Goal: Information Seeking & Learning: Learn about a topic

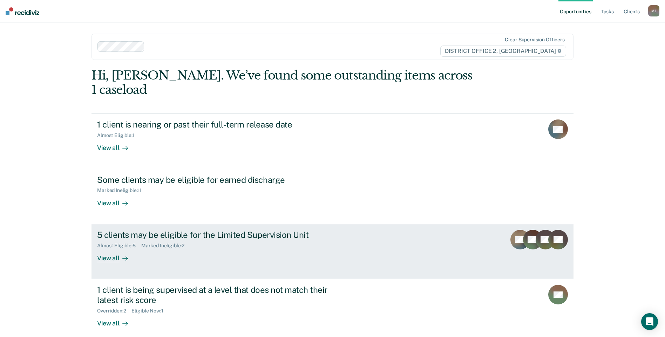
click at [241, 241] on div "5 clients may be eligible for the Limited Supervision Unit Almost Eligible : 5 …" at bounding box center [228, 246] width 263 height 32
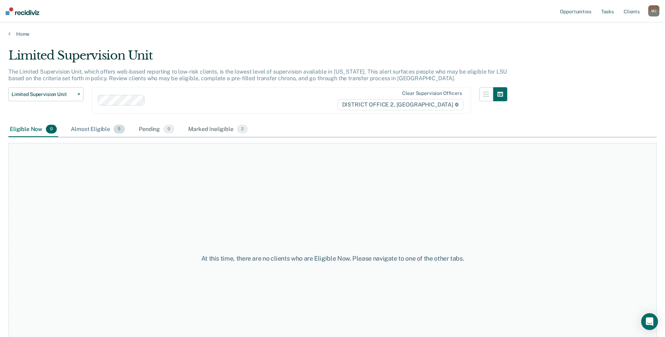
click at [94, 131] on div "Almost Eligible 5" at bounding box center [97, 129] width 57 height 15
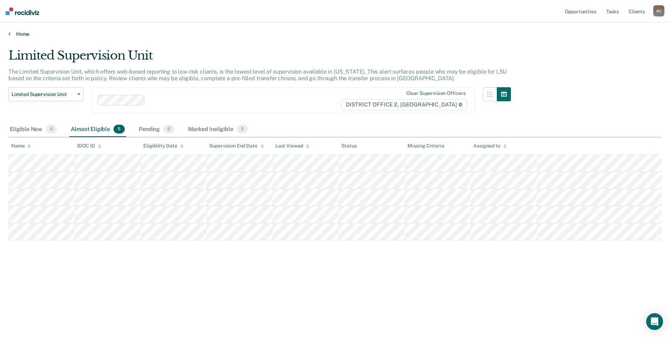
click at [20, 32] on link "Home" at bounding box center [334, 34] width 653 height 6
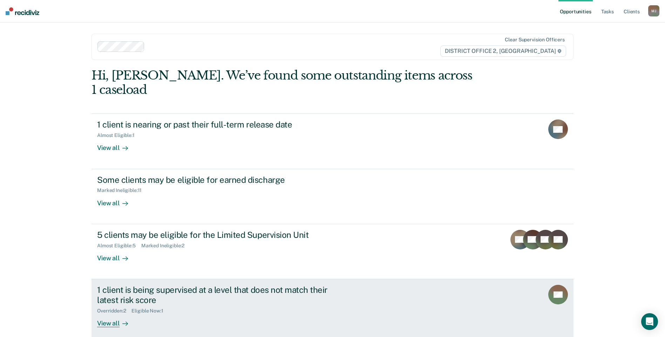
click at [197, 285] on div "1 client is being supervised at a level that does not match their latest risk s…" at bounding box center [220, 295] width 246 height 20
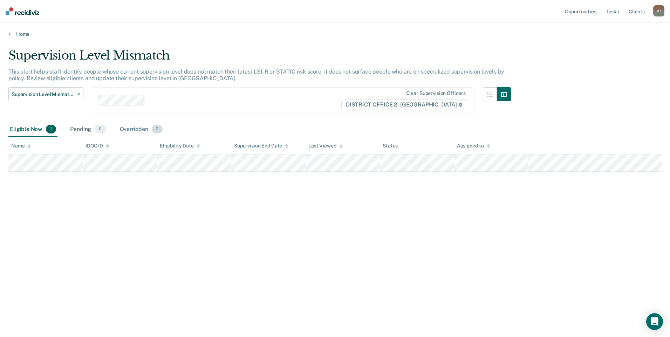
click at [135, 128] on div "Overridden 2" at bounding box center [141, 129] width 46 height 15
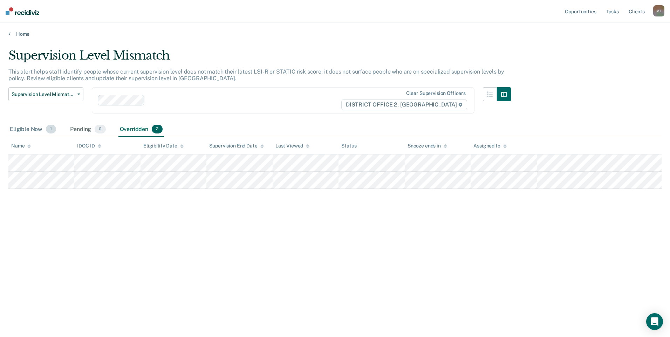
click at [33, 131] on div "Eligible Now 1" at bounding box center [32, 129] width 49 height 15
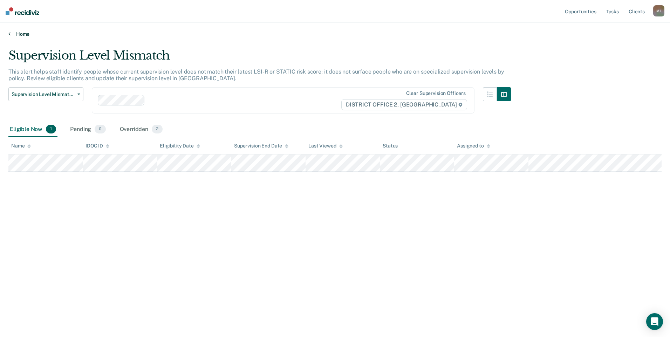
click at [14, 35] on link "Home" at bounding box center [334, 34] width 653 height 6
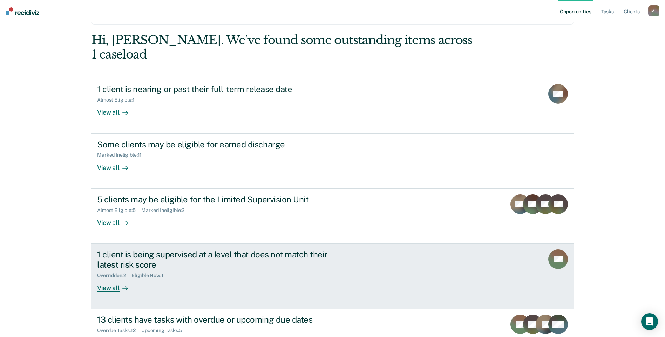
scroll to position [76, 0]
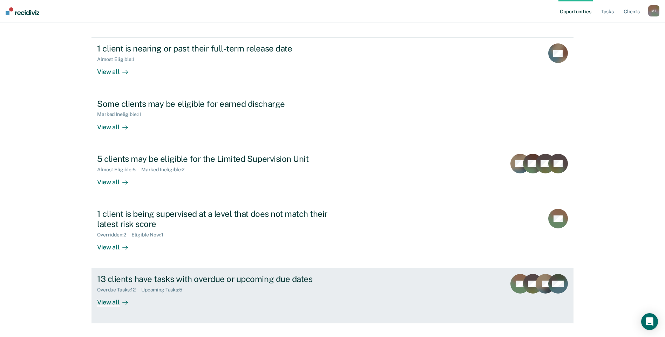
click at [209, 279] on div "13 clients have tasks with overdue or upcoming due dates Overdue Tasks : 12 Upc…" at bounding box center [228, 290] width 263 height 32
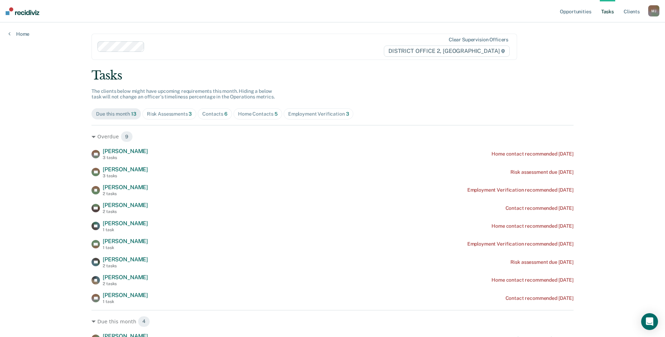
click at [177, 115] on div "Risk Assessments 3" at bounding box center [169, 114] width 45 height 6
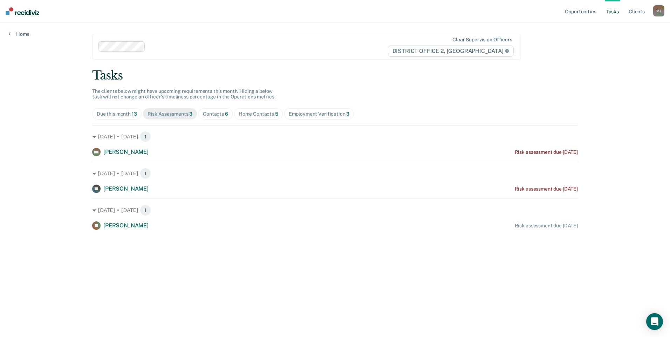
click at [219, 116] on div "Contacts 6" at bounding box center [215, 114] width 25 height 6
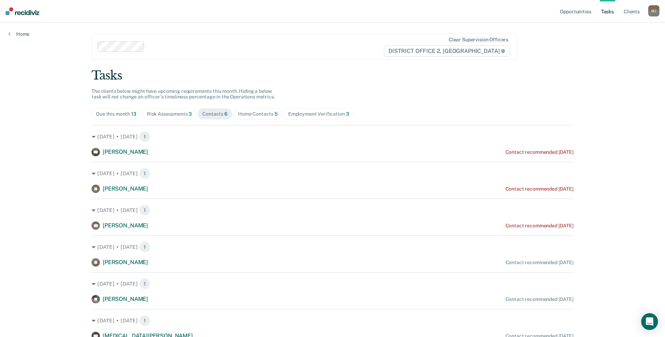
click at [261, 116] on div "Home Contacts 5" at bounding box center [258, 114] width 40 height 6
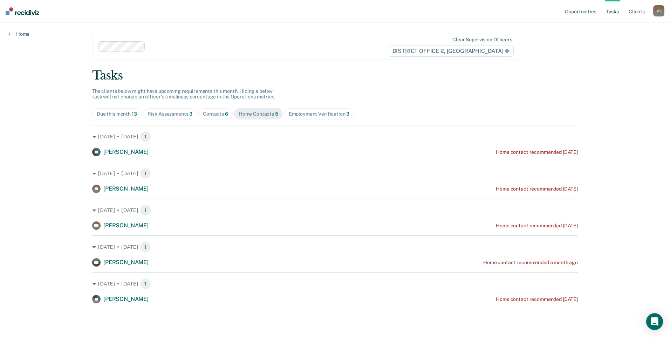
click at [325, 117] on span "Employment Verification 3" at bounding box center [319, 113] width 70 height 11
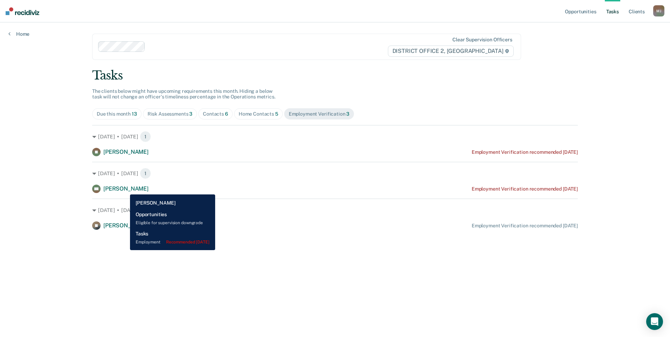
click at [125, 189] on span "[PERSON_NAME]" at bounding box center [125, 188] width 45 height 7
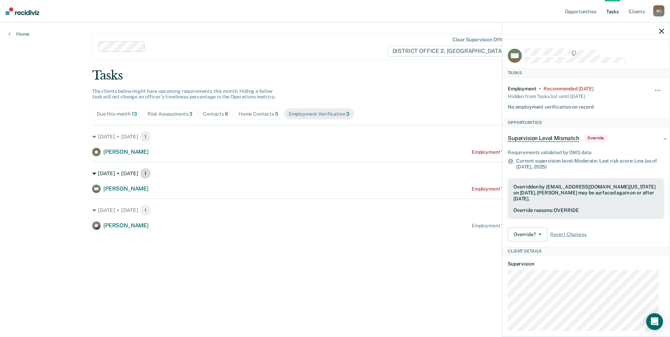
click at [175, 177] on div "[DATE] • [DATE] 1" at bounding box center [335, 173] width 486 height 11
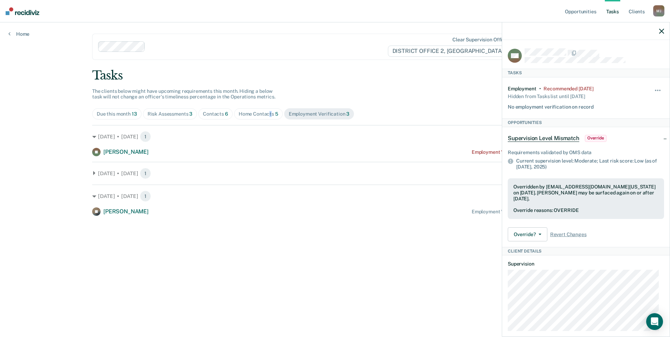
click at [268, 112] on div "Home Contacts 5" at bounding box center [259, 114] width 40 height 6
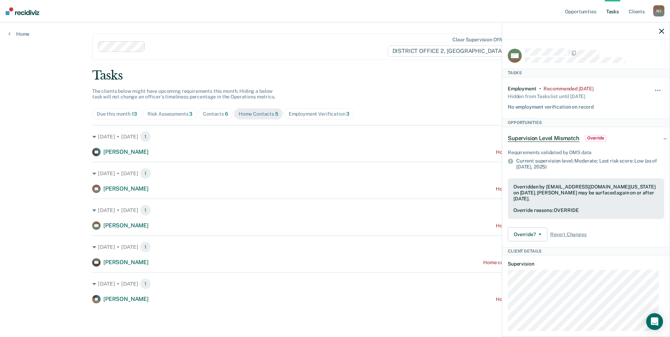
click at [175, 114] on div "Risk Assessments 3" at bounding box center [170, 114] width 45 height 6
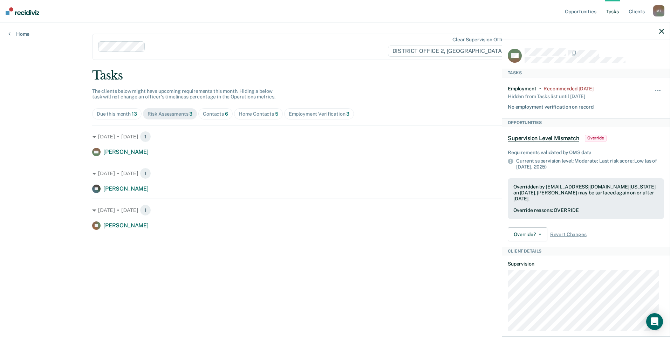
click at [662, 27] on div at bounding box center [586, 31] width 168 height 18
click at [662, 32] on icon "button" at bounding box center [661, 31] width 5 height 5
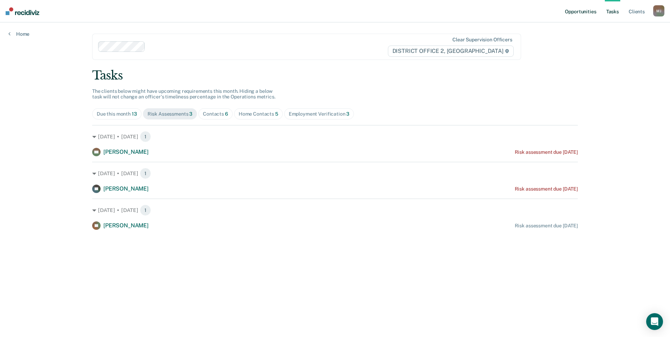
click at [581, 14] on link "Opportunities" at bounding box center [581, 11] width 34 height 22
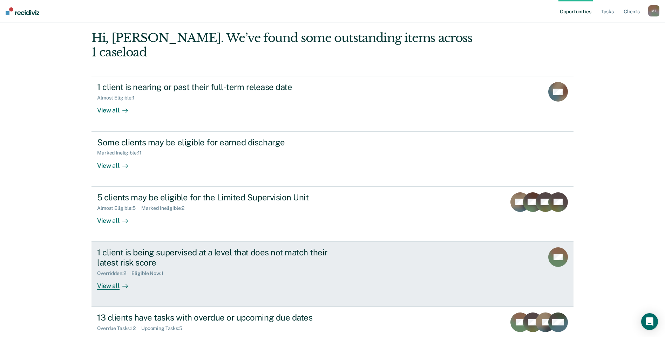
scroll to position [76, 0]
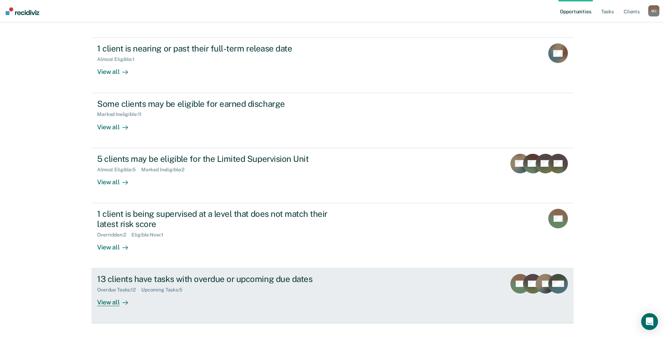
click at [241, 274] on div "13 clients have tasks with overdue or upcoming due dates" at bounding box center [220, 279] width 246 height 10
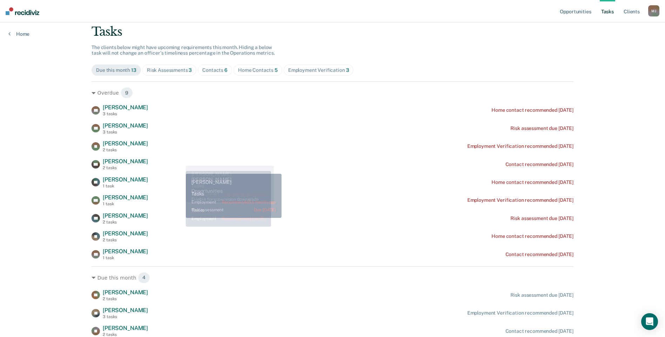
scroll to position [20, 0]
